Goal: Check status

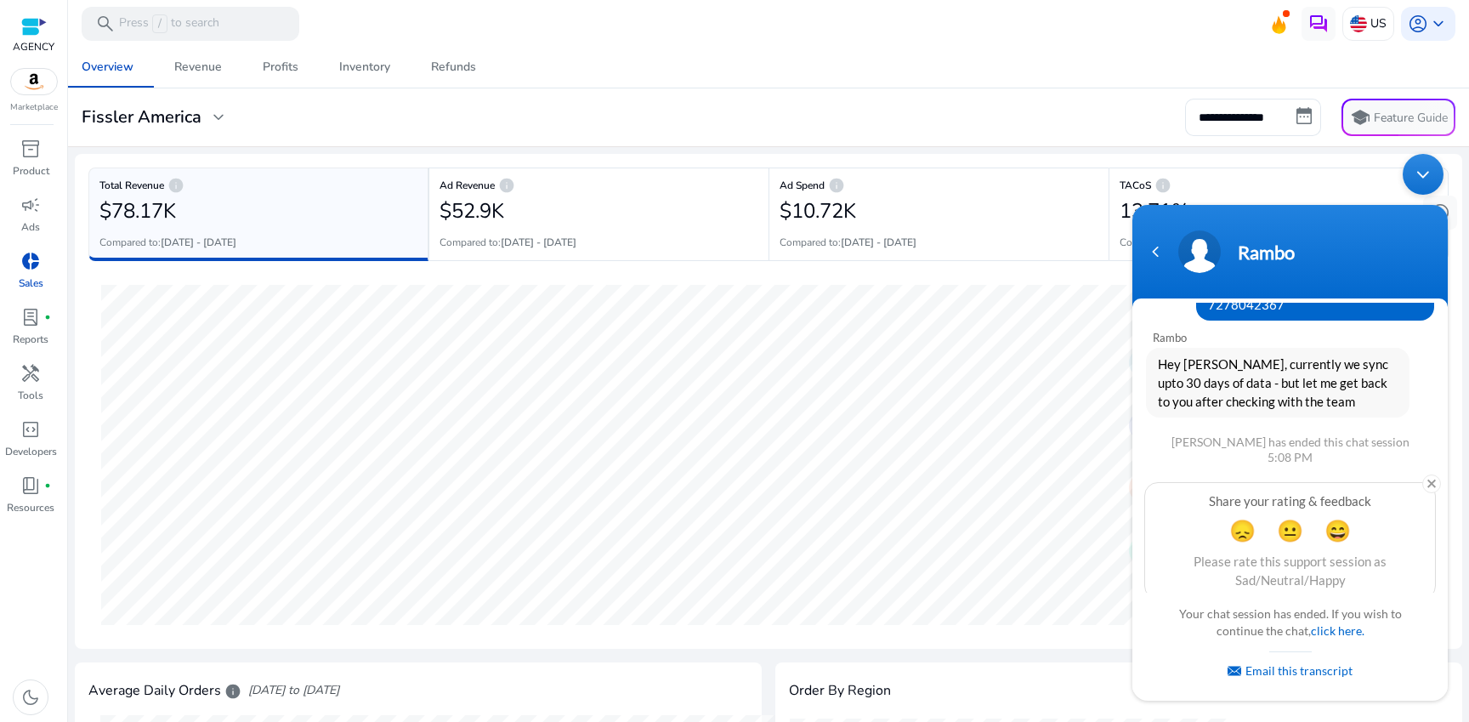
scroll to position [304, 0]
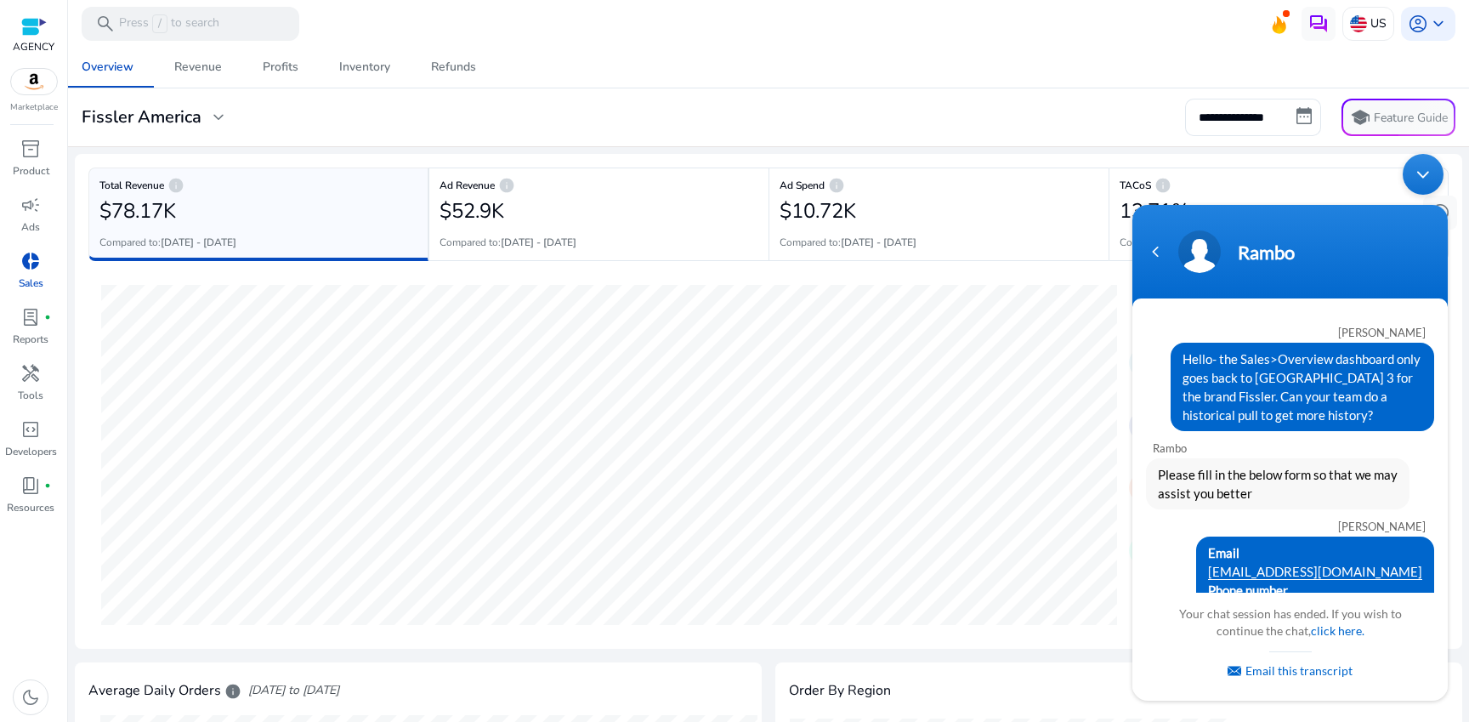
scroll to position [304, 0]
